Goal: Information Seeking & Learning: Learn about a topic

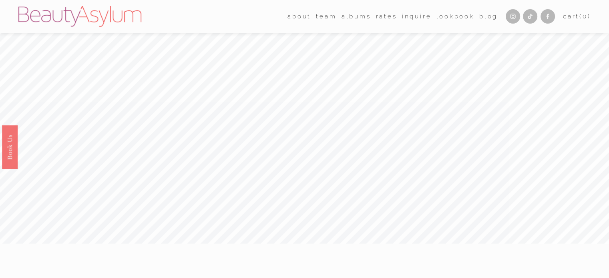
click at [384, 16] on link "Rates" at bounding box center [386, 16] width 21 height 12
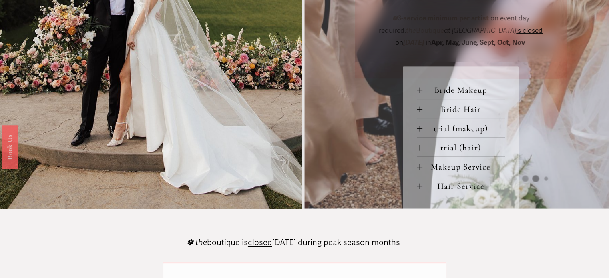
scroll to position [361, 0]
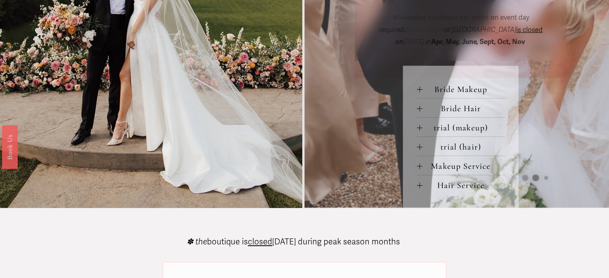
click at [437, 169] on span "Makeup Service" at bounding box center [464, 166] width 83 height 10
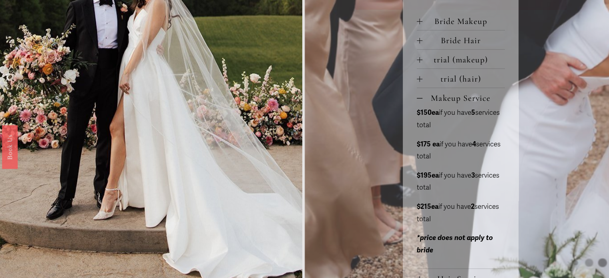
scroll to position [441, 0]
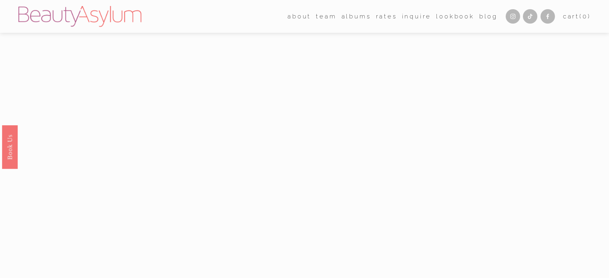
click at [383, 17] on link "Rates" at bounding box center [386, 16] width 21 height 12
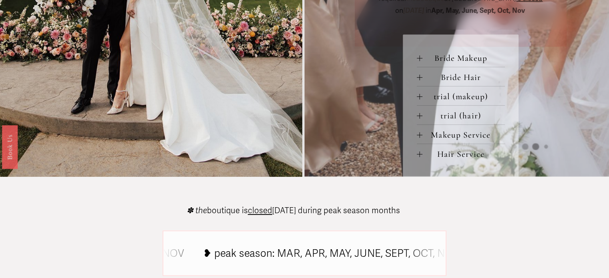
scroll to position [441, 0]
